Goal: Task Accomplishment & Management: Manage account settings

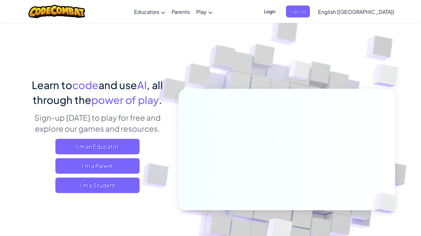
click at [279, 16] on span "Login" at bounding box center [269, 11] width 19 height 12
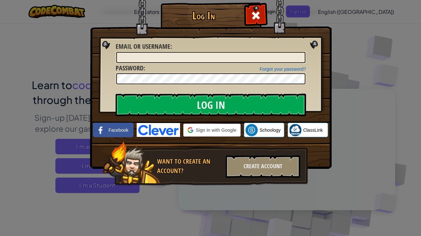
click at [210, 64] on div "Forgot your password? Password :" at bounding box center [210, 75] width 190 height 22
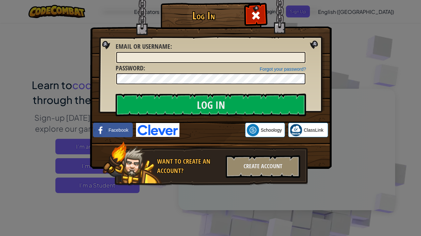
click at [209, 64] on div "Forgot your password? Password :" at bounding box center [210, 75] width 190 height 22
click at [209, 58] on input "Email or Username :" at bounding box center [210, 57] width 189 height 11
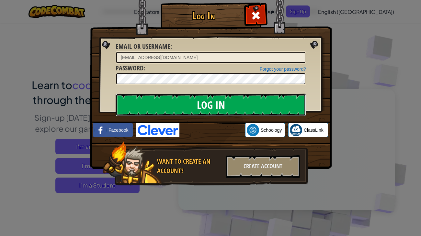
click at [214, 106] on input "Log In" at bounding box center [210, 105] width 190 height 23
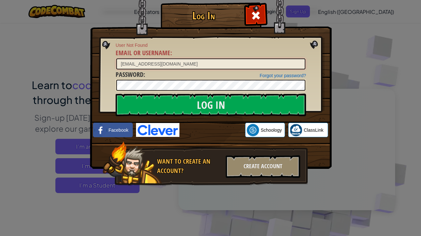
click at [140, 63] on input "[EMAIL_ADDRESS][DOMAIN_NAME]" at bounding box center [210, 64] width 189 height 11
type input "[EMAIL_ADDRESS][DOMAIN_NAME]"
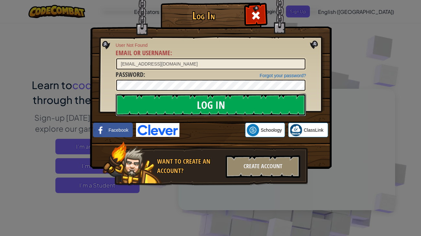
click at [154, 101] on input "Log In" at bounding box center [210, 105] width 190 height 23
